Goal: Task Accomplishment & Management: Manage account settings

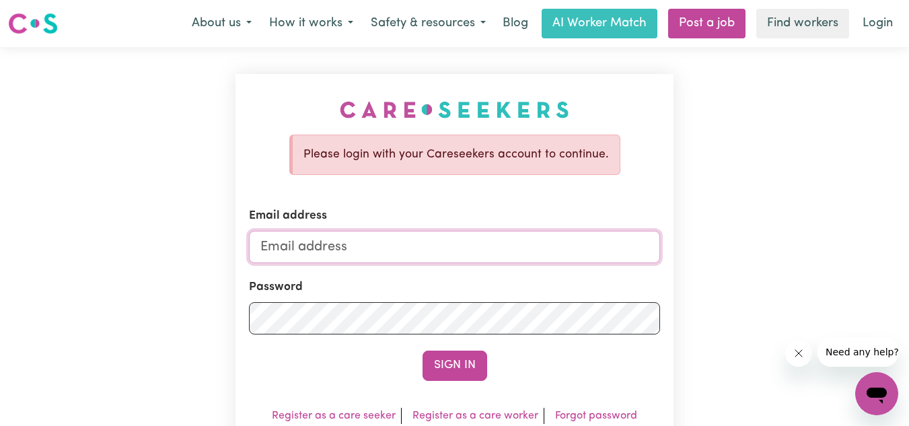
click at [466, 242] on input "Email address" at bounding box center [455, 247] width 412 height 32
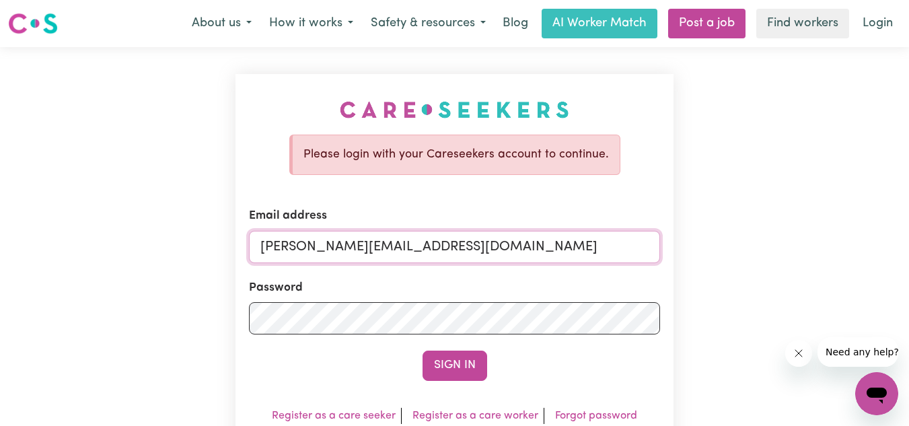
type input "[PERSON_NAME][EMAIL_ADDRESS][DOMAIN_NAME]"
click at [453, 368] on button "Sign In" at bounding box center [455, 366] width 65 height 30
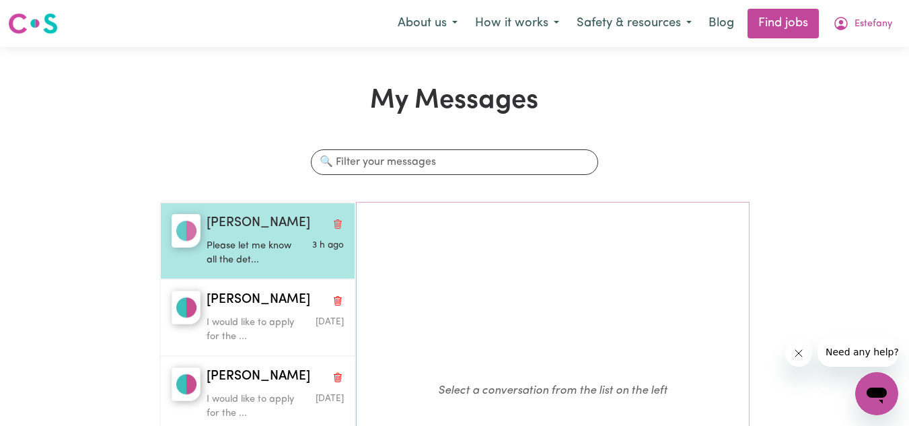
click at [240, 246] on p "Please let me know all the det..." at bounding box center [253, 253] width 92 height 29
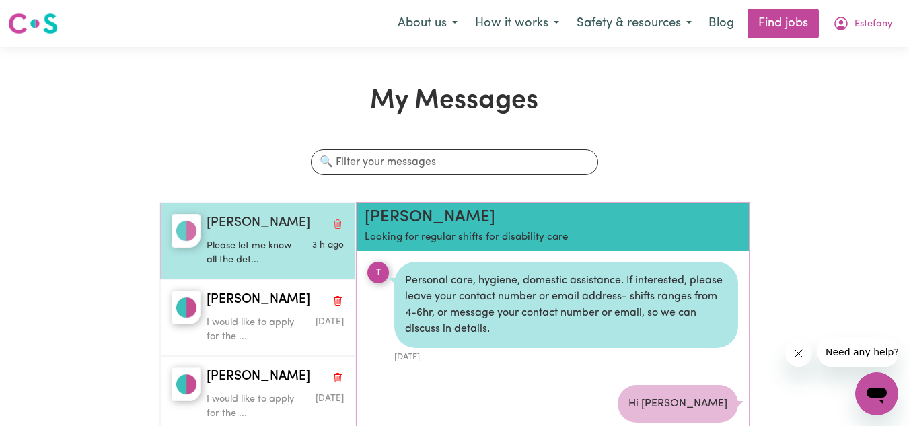
scroll to position [79, 0]
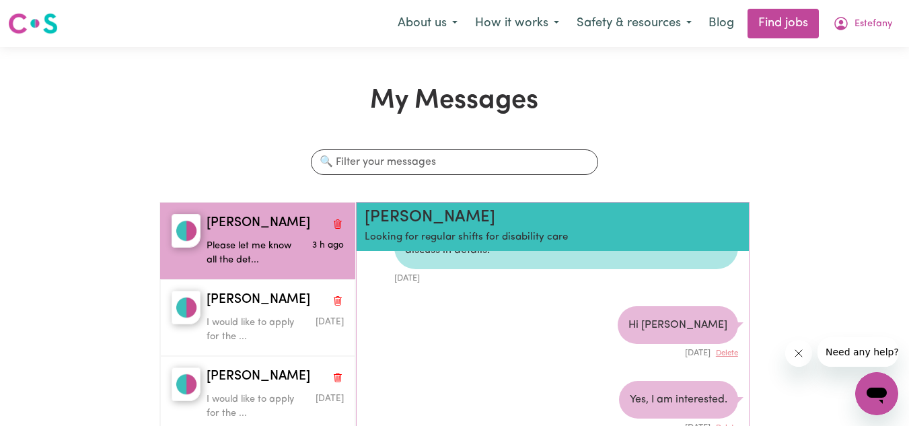
click at [420, 234] on p "Looking for regular shifts for disability care" at bounding box center [521, 237] width 313 height 15
drag, startPoint x: 420, startPoint y: 234, endPoint x: 544, endPoint y: 234, distance: 123.8
click at [544, 234] on p "Looking for regular shifts for disability care" at bounding box center [521, 237] width 313 height 15
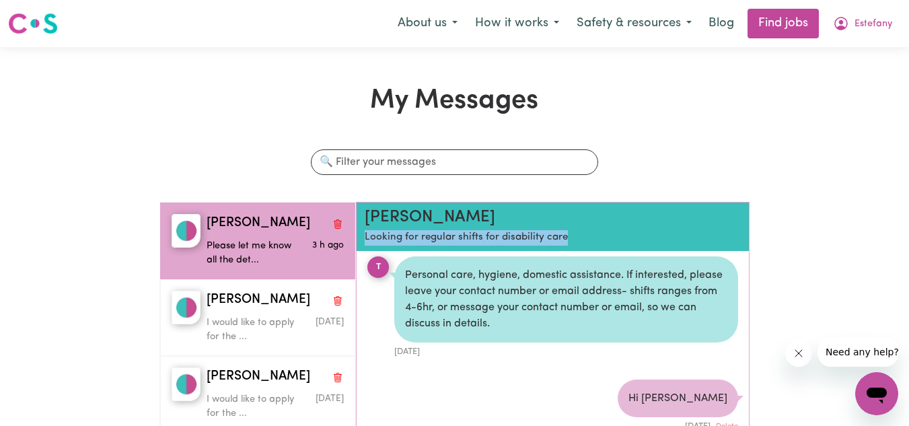
scroll to position [0, 0]
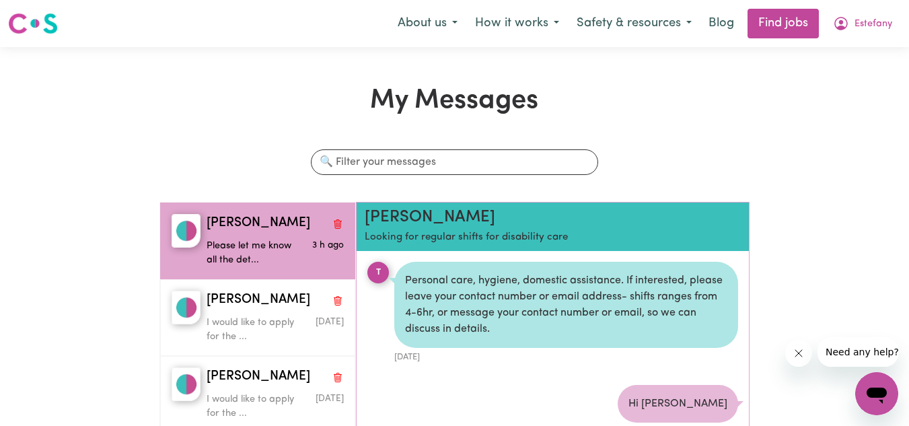
click at [373, 264] on div "T" at bounding box center [378, 273] width 22 height 22
click at [419, 288] on div "Personal care, hygiene, domestic assistance. If interested, please leave your c…" at bounding box center [565, 305] width 343 height 86
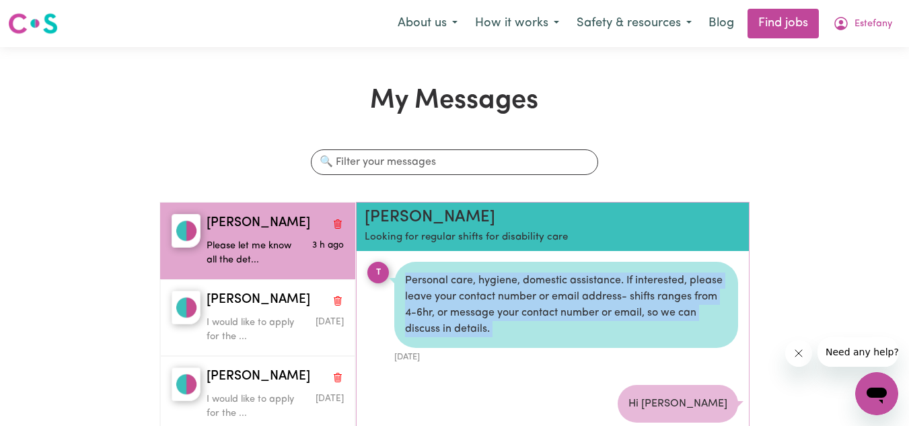
click at [419, 288] on div "Personal care, hygiene, domestic assistance. If interested, please leave your c…" at bounding box center [565, 305] width 343 height 86
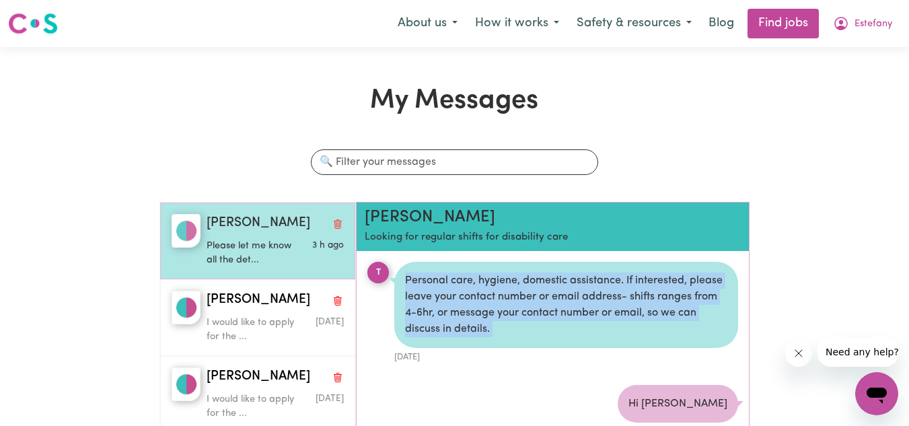
drag, startPoint x: 264, startPoint y: 236, endPoint x: 197, endPoint y: 227, distance: 68.5
click at [197, 227] on img "button" at bounding box center [186, 231] width 29 height 34
click at [196, 227] on img "button" at bounding box center [186, 231] width 29 height 34
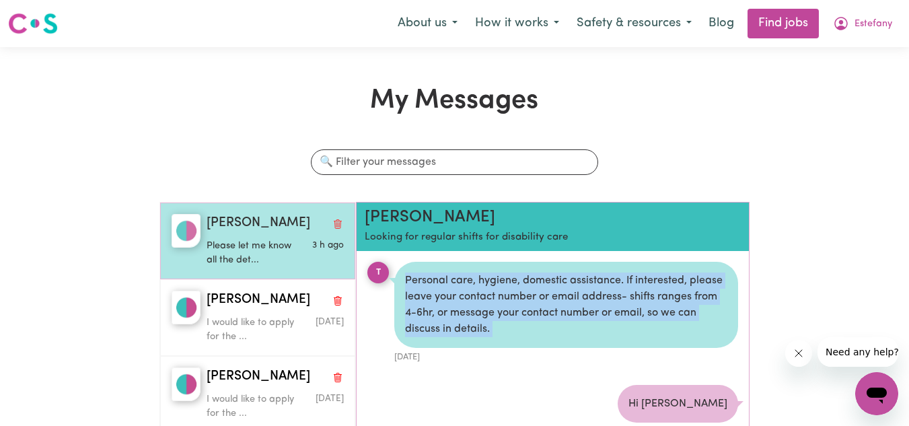
click at [196, 227] on img "button" at bounding box center [186, 231] width 29 height 34
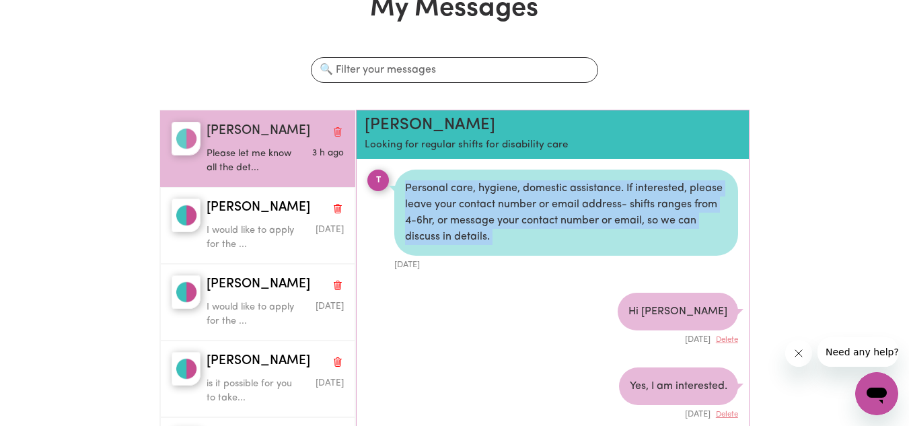
scroll to position [71, 0]
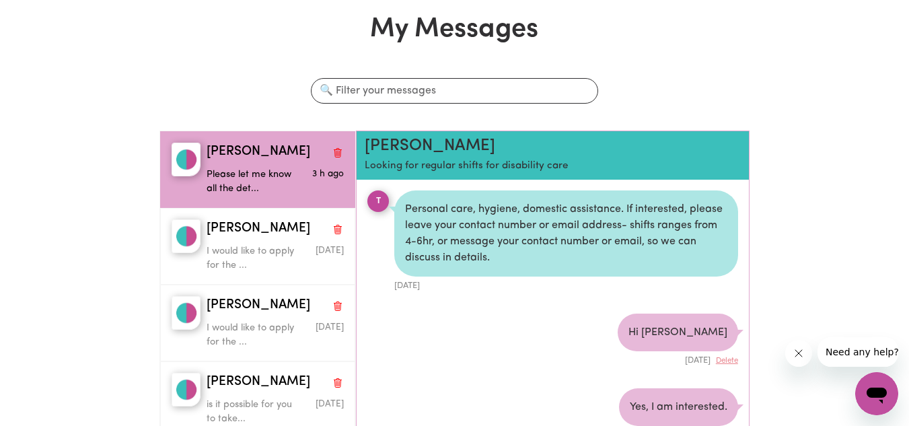
click at [376, 203] on div "T" at bounding box center [378, 201] width 22 height 22
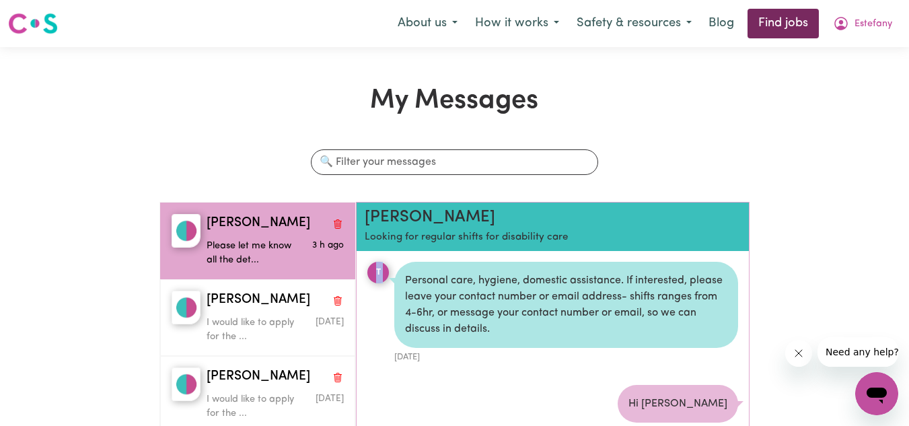
click at [781, 34] on link "Find jobs" at bounding box center [783, 24] width 71 height 30
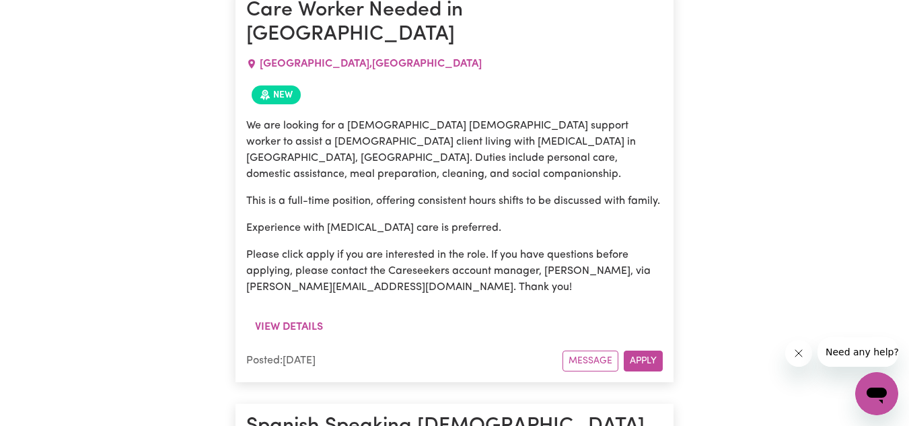
scroll to position [304, 0]
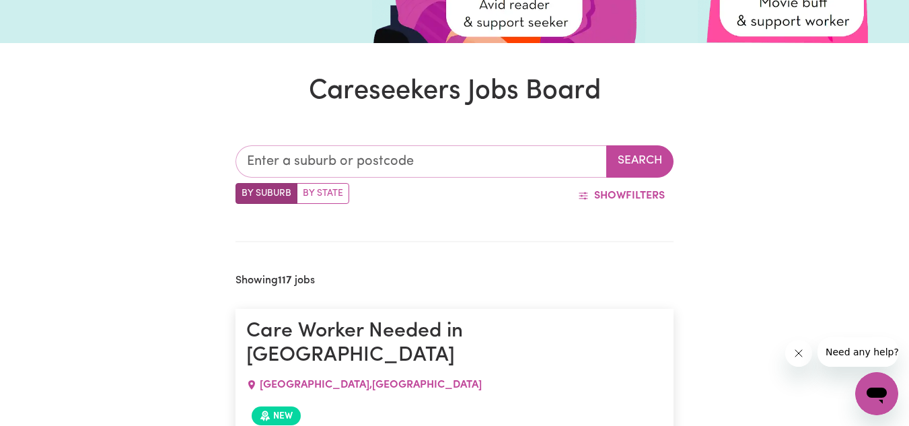
click at [524, 155] on input "text" at bounding box center [422, 161] width 372 height 32
type input "dee"
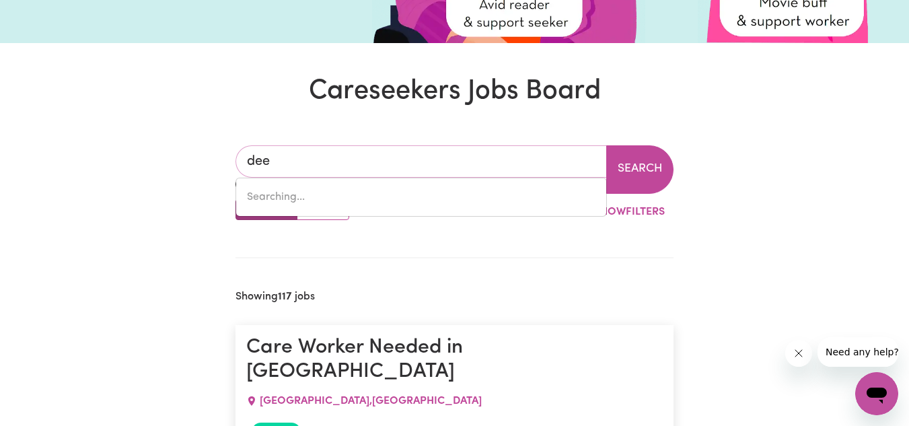
type input "dee, [GEOGRAPHIC_DATA], 7140"
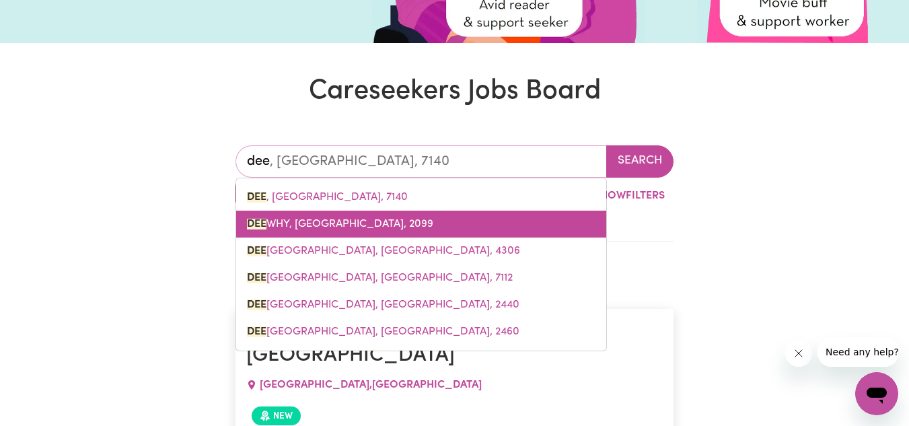
click at [397, 223] on span "DEE WHY, [GEOGRAPHIC_DATA], 2099" at bounding box center [340, 224] width 186 height 11
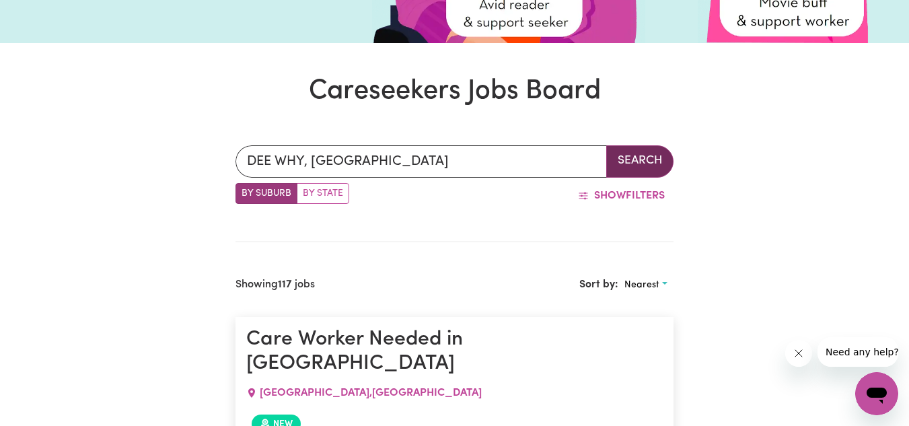
click at [633, 162] on button "Search" at bounding box center [639, 161] width 67 height 32
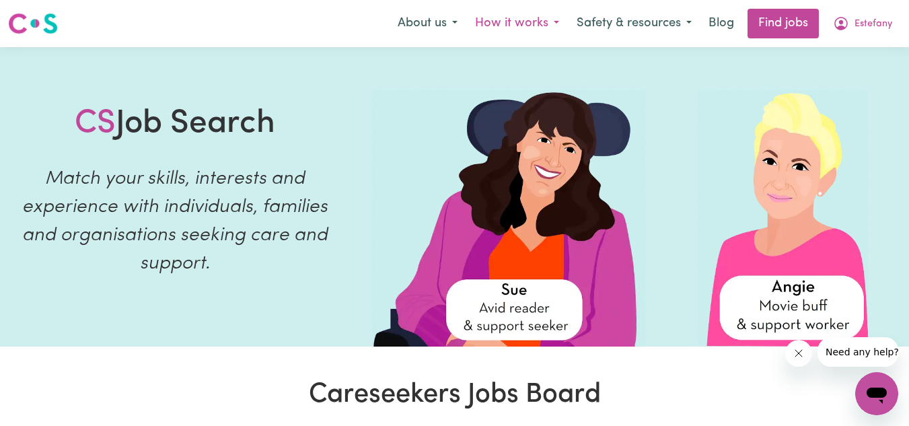
click at [539, 24] on button "How it works" at bounding box center [517, 23] width 102 height 28
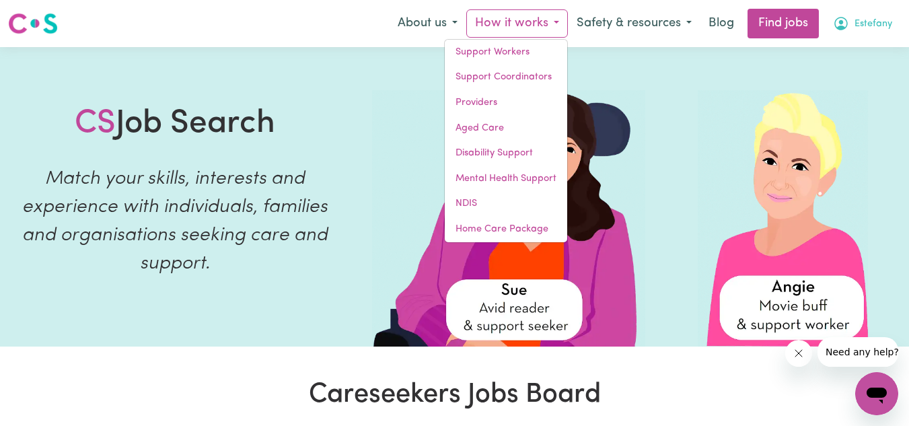
click at [857, 24] on span "Estefany" at bounding box center [874, 24] width 38 height 15
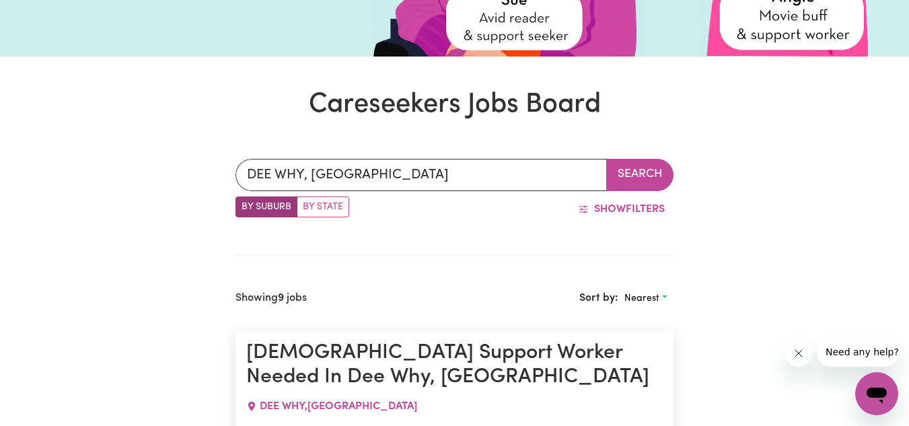
scroll to position [273, 0]
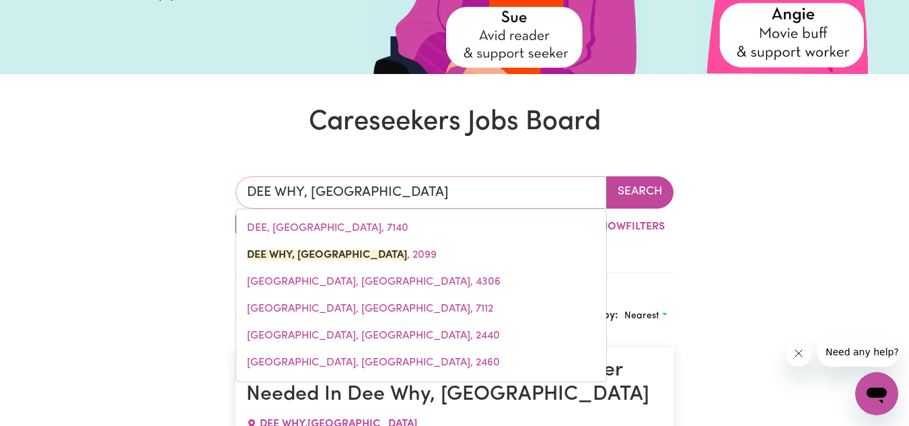
drag, startPoint x: 445, startPoint y: 195, endPoint x: 242, endPoint y: 187, distance: 202.7
click at [242, 187] on input "DEE WHY, [GEOGRAPHIC_DATA]" at bounding box center [422, 192] width 372 height 32
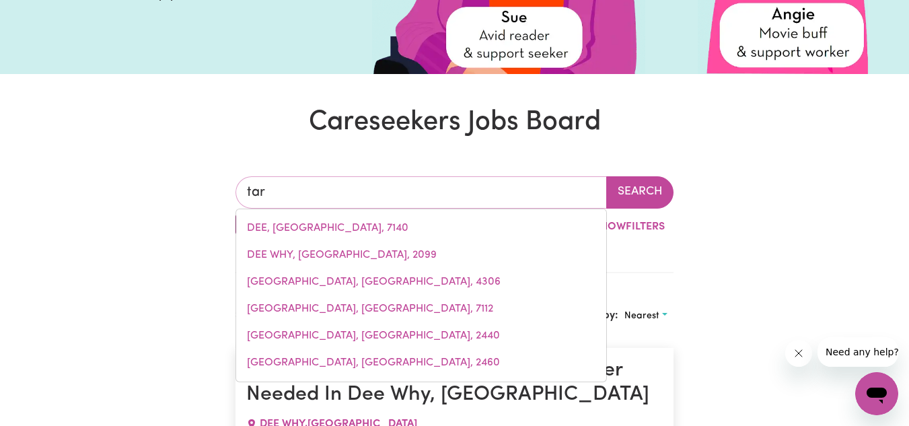
type input "[PERSON_NAME]"
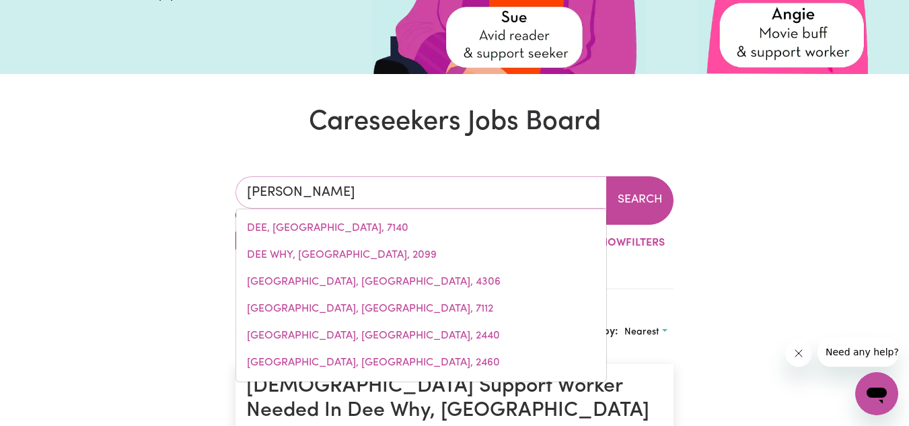
type input "[GEOGRAPHIC_DATA], [GEOGRAPHIC_DATA], 2665"
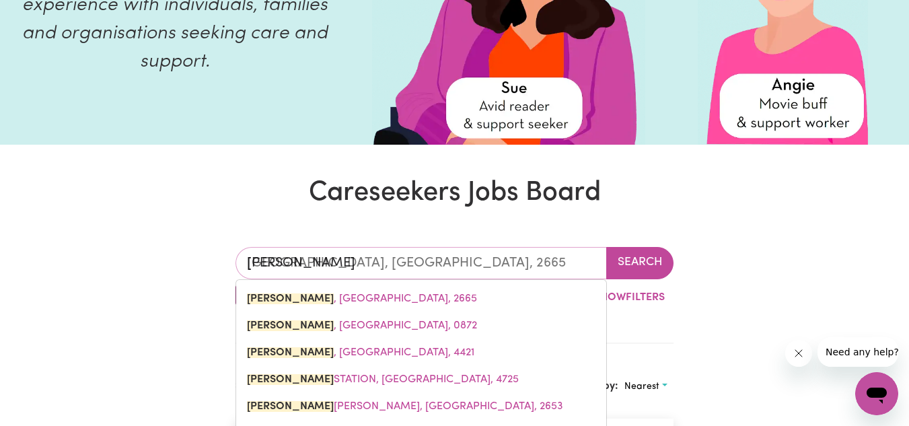
scroll to position [0, 0]
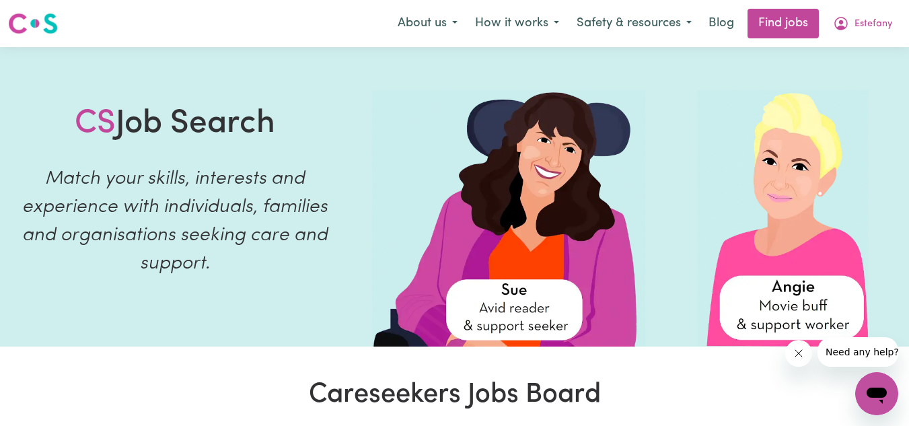
type input "[PERSON_NAME]"
type input "[GEOGRAPHIC_DATA], [GEOGRAPHIC_DATA], 2665"
click at [856, 24] on span "Estefany" at bounding box center [874, 24] width 38 height 15
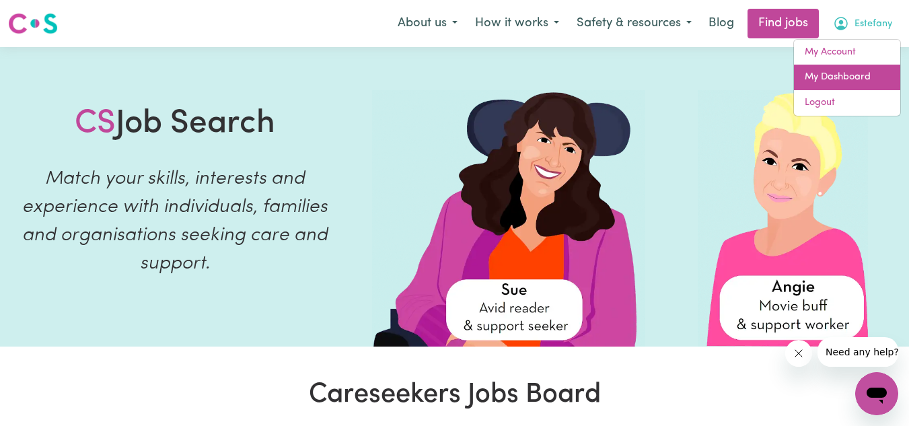
click at [827, 82] on link "My Dashboard" at bounding box center [847, 78] width 106 height 26
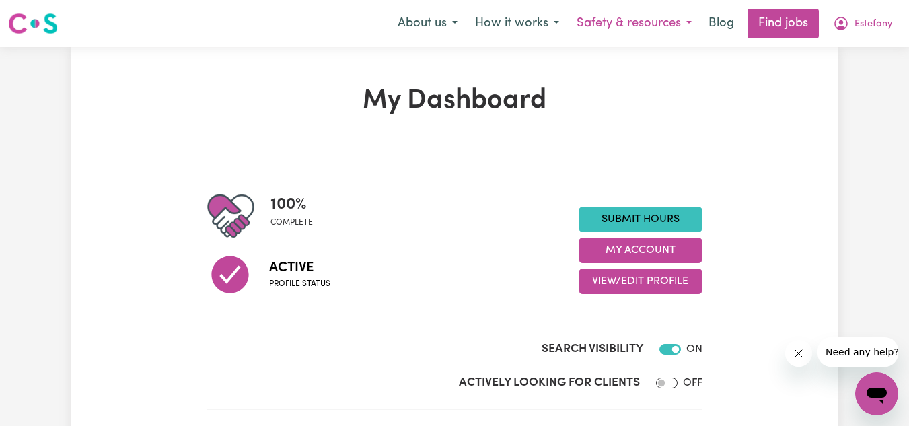
click at [655, 30] on button "Safety & resources" at bounding box center [634, 23] width 133 height 28
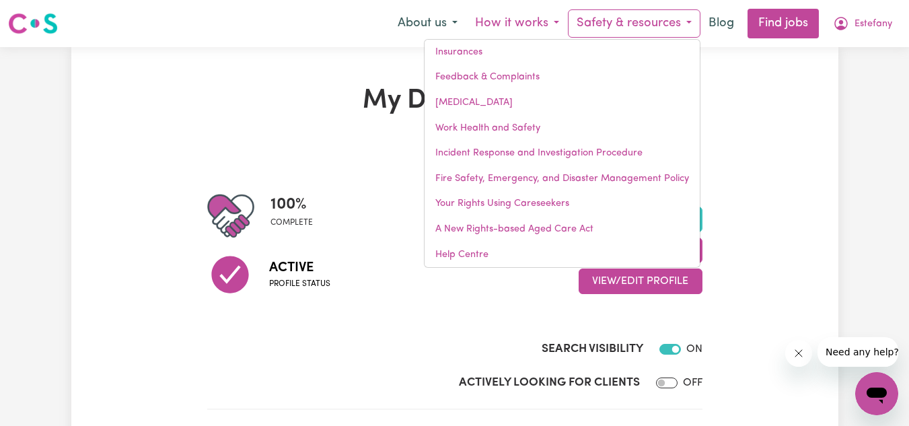
click at [523, 29] on button "How it works" at bounding box center [517, 23] width 102 height 28
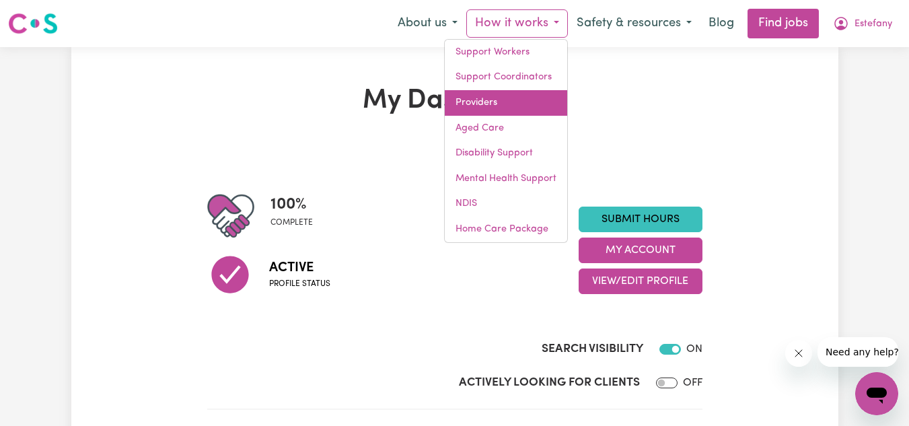
click at [509, 106] on link "Providers" at bounding box center [506, 103] width 122 height 26
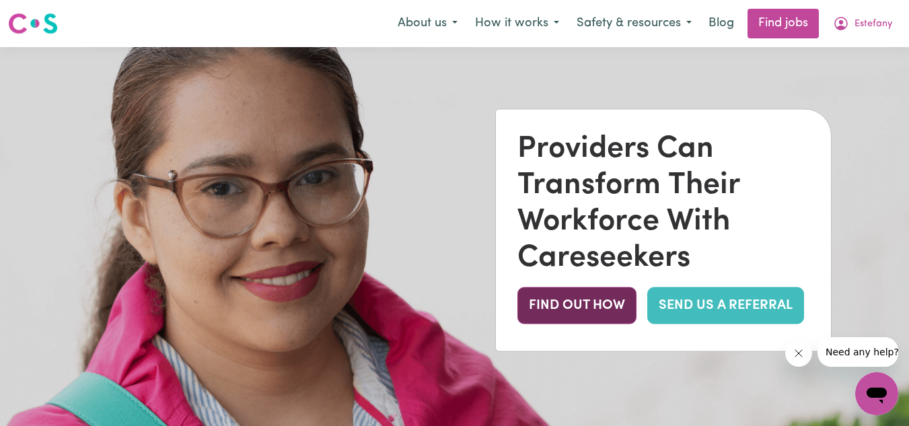
click at [611, 303] on button "FIND OUT HOW" at bounding box center [577, 305] width 119 height 37
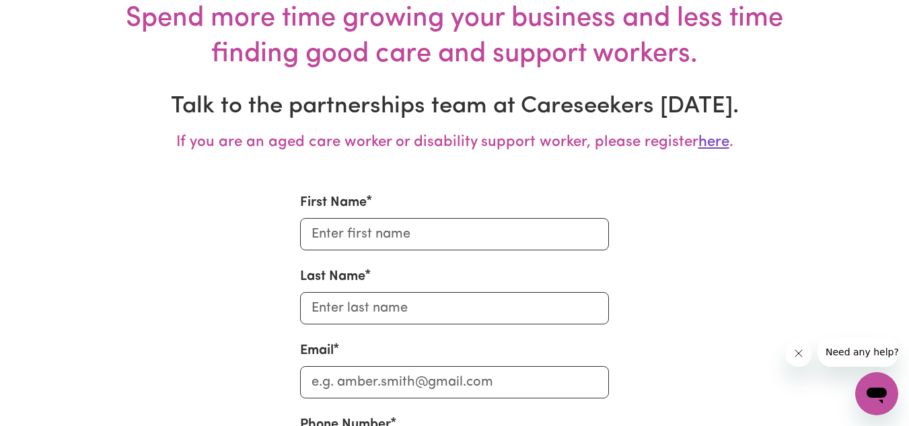
scroll to position [4194, 0]
